Goal: Contribute content

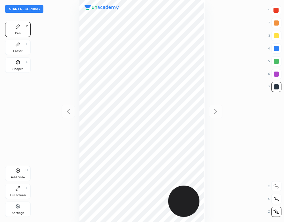
scroll to position [222, 182]
click at [34, 9] on button "Start recording" at bounding box center [24, 9] width 38 height 8
click at [276, 11] on div at bounding box center [276, 10] width 5 height 5
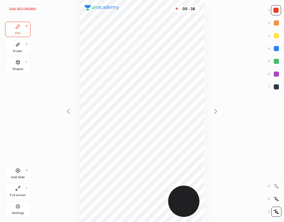
click at [274, 49] on div at bounding box center [276, 48] width 5 height 5
click at [276, 12] on div at bounding box center [276, 10] width 5 height 5
click at [278, 50] on div at bounding box center [276, 48] width 5 height 5
click at [23, 172] on div "Add Slide H" at bounding box center [18, 173] width 26 height 15
click at [275, 12] on div at bounding box center [276, 10] width 5 height 5
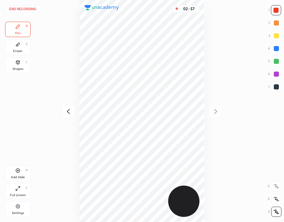
click at [22, 48] on div "Eraser E" at bounding box center [18, 47] width 26 height 15
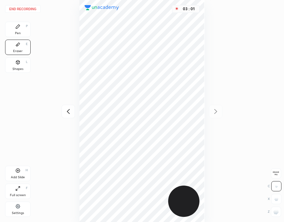
click at [22, 29] on div "Pen P" at bounding box center [18, 29] width 26 height 15
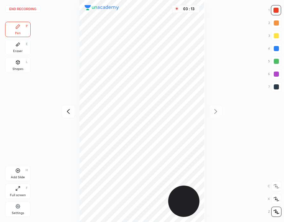
click at [274, 50] on div at bounding box center [276, 48] width 5 height 5
click at [68, 111] on icon at bounding box center [68, 111] width 3 height 5
click at [216, 111] on icon at bounding box center [216, 112] width 8 height 8
click at [32, 9] on button "End recording" at bounding box center [22, 9] width 35 height 8
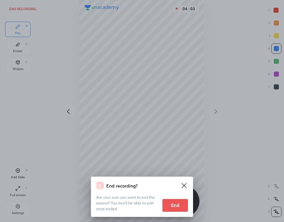
click at [181, 204] on button "End" at bounding box center [176, 205] width 26 height 13
